Goal: Subscribe to service/newsletter

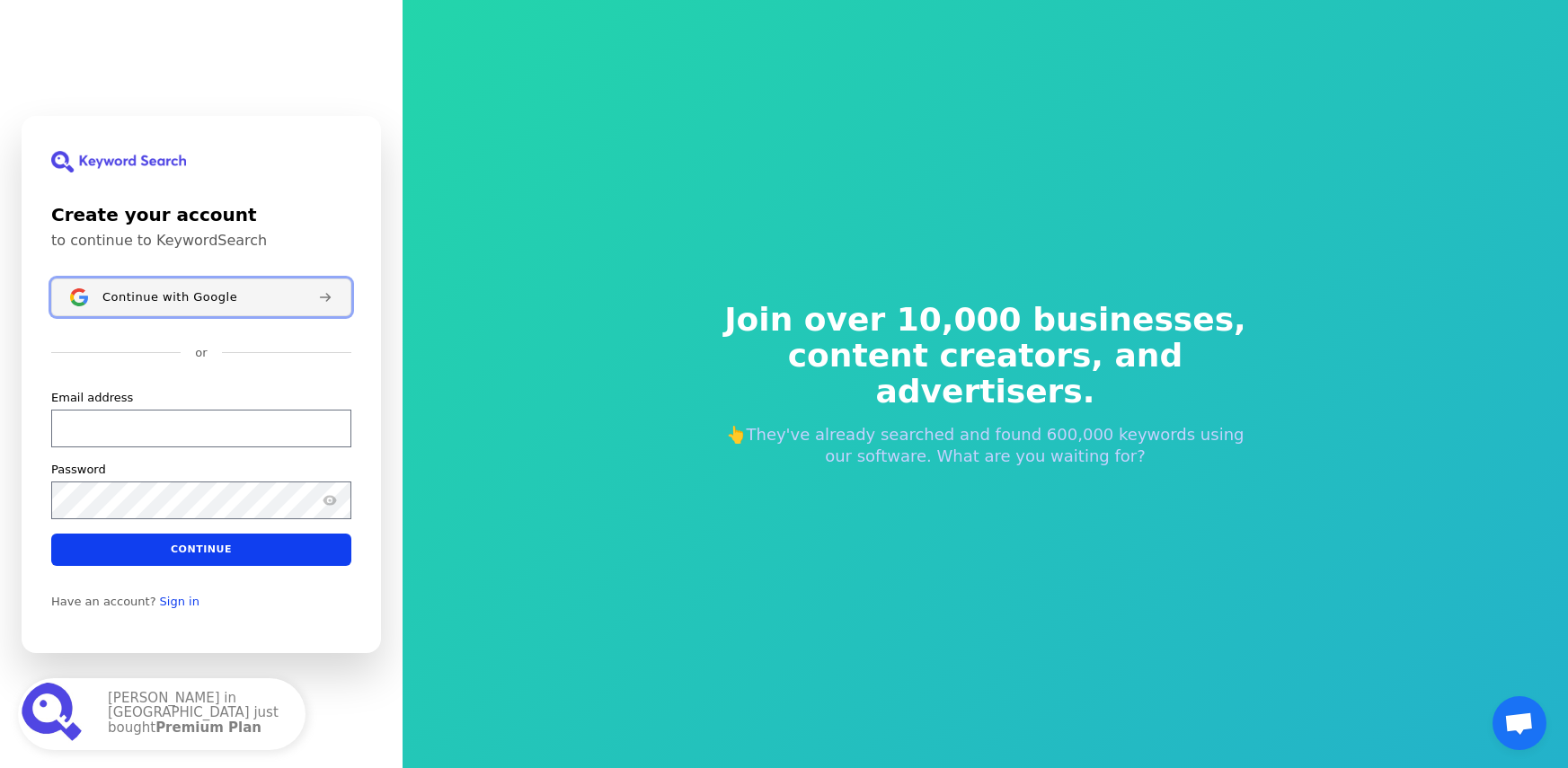
click at [196, 302] on span "Continue with Google" at bounding box center [170, 296] width 135 height 15
click at [196, 302] on div "Continue with Google" at bounding box center [202, 297] width 300 height 38
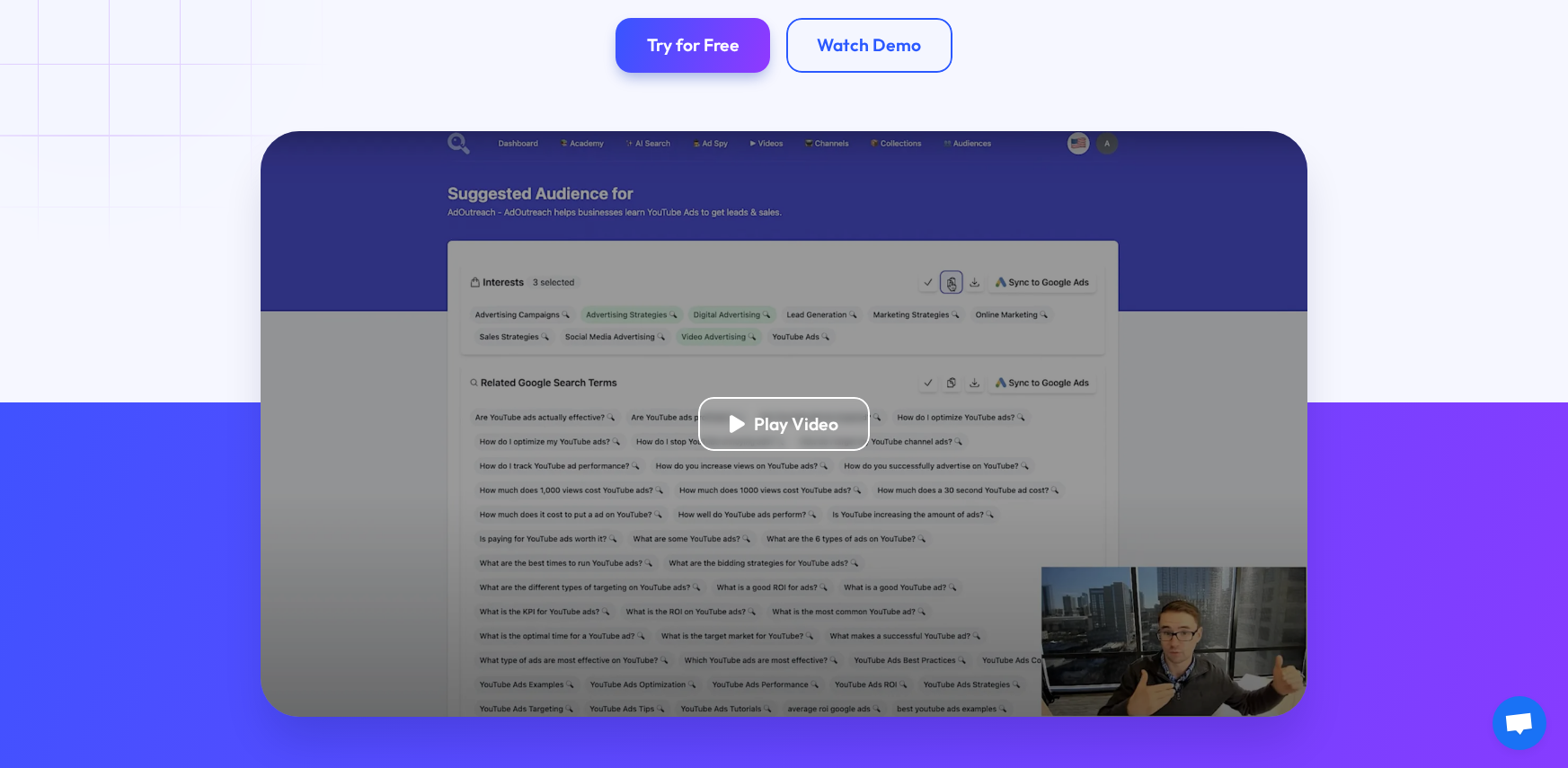
scroll to position [987, 0]
